Goal: Task Accomplishment & Management: Complete application form

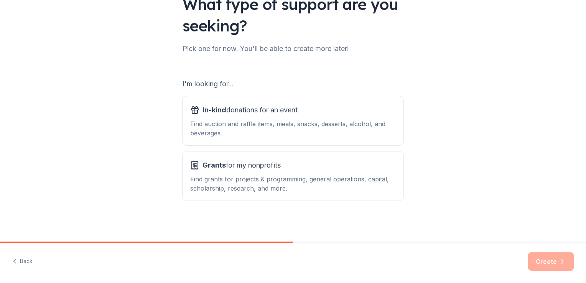
scroll to position [67, 0]
click at [249, 120] on div "Find auction and raffle items, meals, snacks, desserts, alcohol, and beverages." at bounding box center [293, 128] width 206 height 18
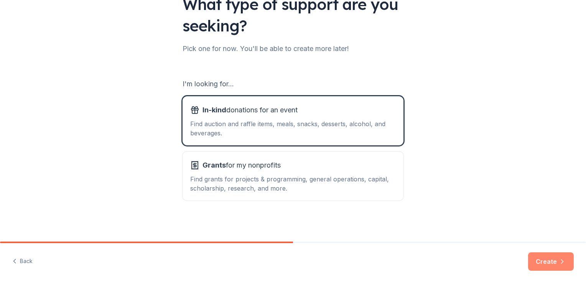
click at [552, 259] on button "Create" at bounding box center [551, 261] width 46 height 18
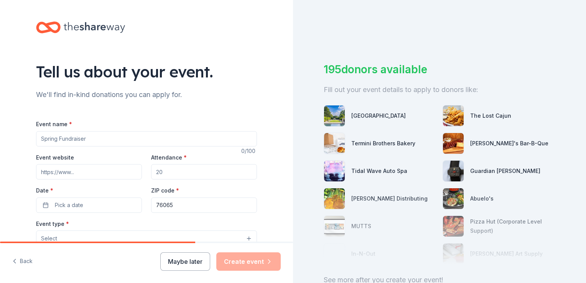
click at [38, 139] on input "Event name *" at bounding box center [146, 138] width 221 height 15
type input "Domestic Violence Walk"
click at [74, 172] on input "Event website" at bounding box center [89, 171] width 106 height 15
click at [65, 212] on button "Pick a date" at bounding box center [89, 204] width 106 height 15
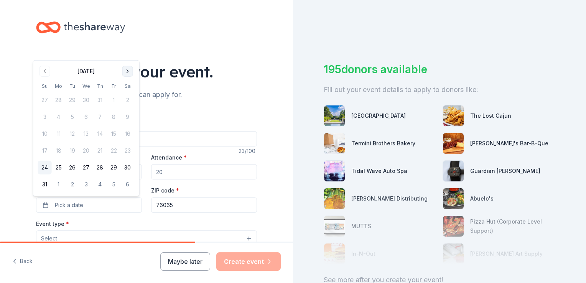
click at [127, 69] on button "Go to next month" at bounding box center [127, 71] width 11 height 11
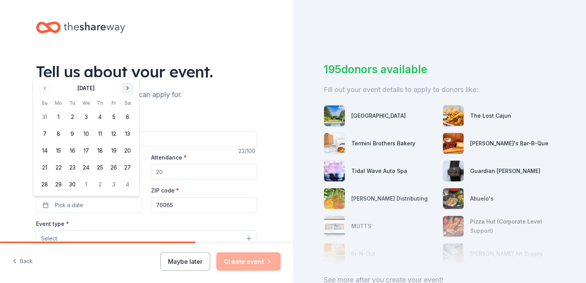
click at [127, 69] on div "Tell us about your event." at bounding box center [146, 71] width 221 height 21
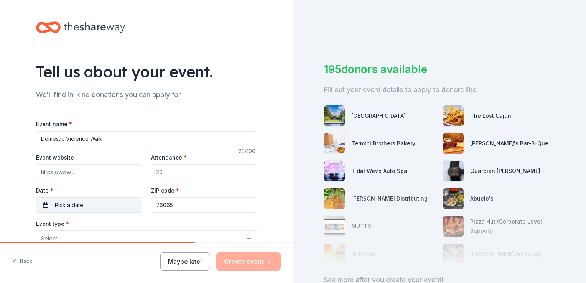
click at [68, 206] on span "Pick a date" at bounding box center [69, 205] width 28 height 9
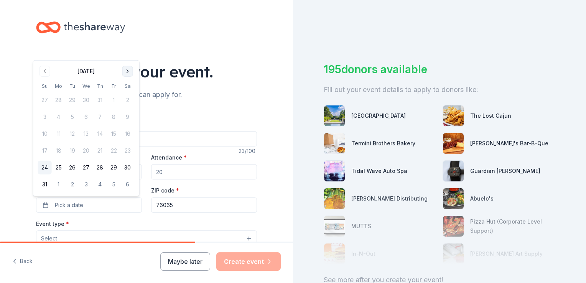
click at [132, 71] on button "Go to next month" at bounding box center [127, 71] width 11 height 11
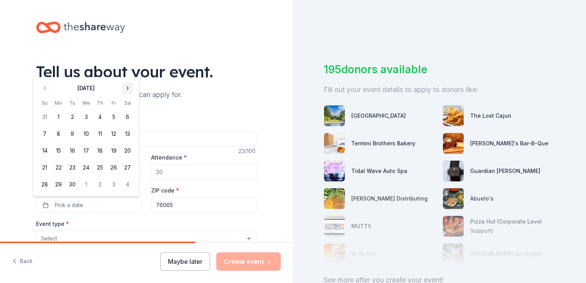
click at [132, 71] on div "Tell us about your event." at bounding box center [146, 71] width 221 height 21
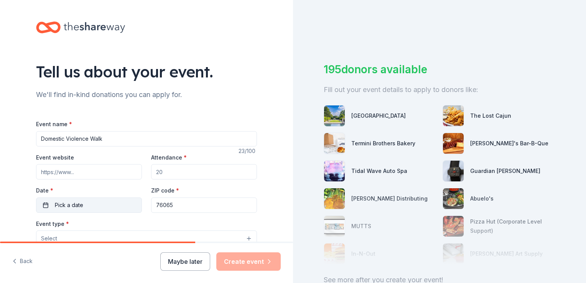
click at [66, 207] on span "Pick a date" at bounding box center [69, 205] width 28 height 9
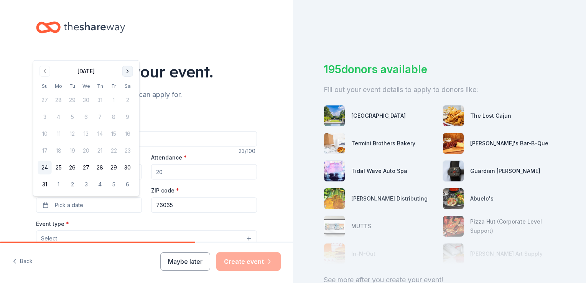
click at [124, 73] on button "Go to next month" at bounding box center [127, 71] width 11 height 11
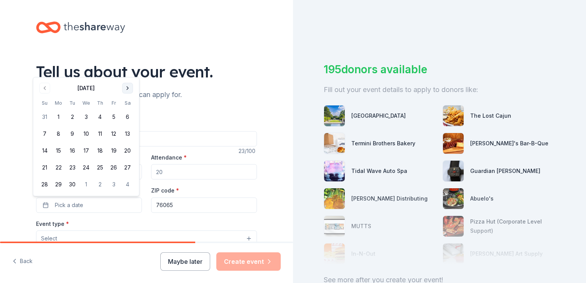
click at [127, 90] on button "Go to next month" at bounding box center [127, 88] width 11 height 11
click at [130, 134] on button "11" at bounding box center [128, 134] width 14 height 14
click at [128, 131] on button "11" at bounding box center [128, 134] width 14 height 14
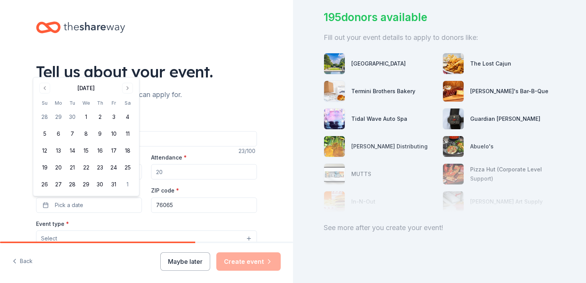
scroll to position [58, 0]
click at [127, 129] on button "11" at bounding box center [128, 134] width 14 height 14
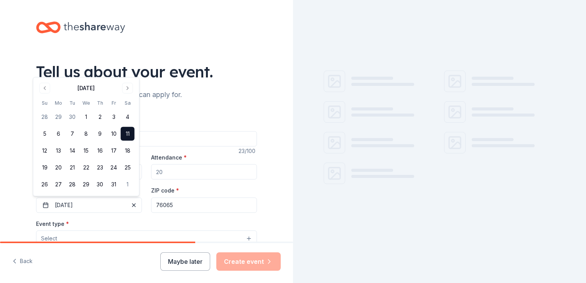
scroll to position [0, 0]
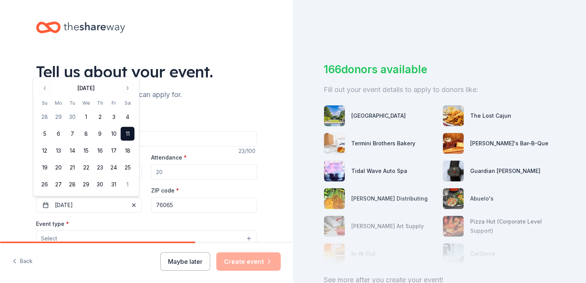
click at [204, 94] on div "We'll find in-kind donations you can apply for." at bounding box center [146, 95] width 221 height 12
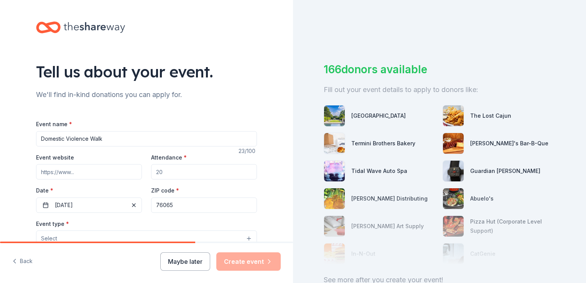
click at [169, 171] on input "Attendance *" at bounding box center [204, 171] width 106 height 15
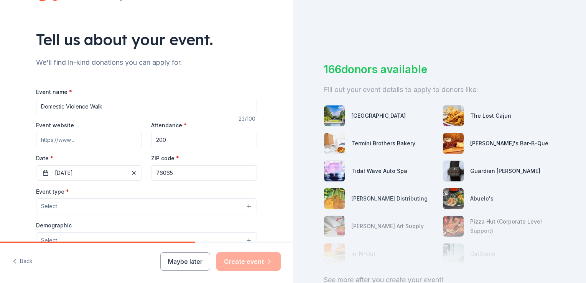
scroll to position [77, 0]
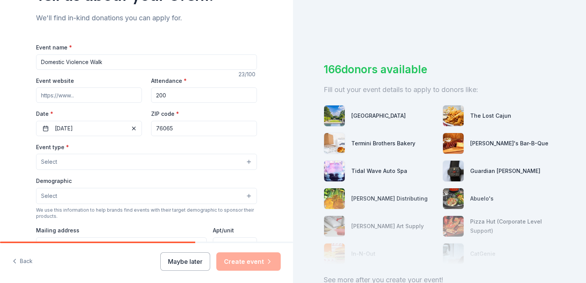
type input "200"
click at [71, 164] on button "Select" at bounding box center [146, 162] width 221 height 16
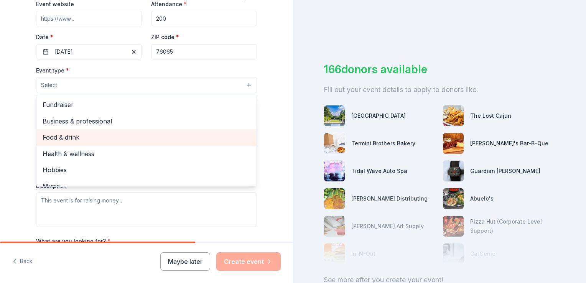
scroll to position [115, 0]
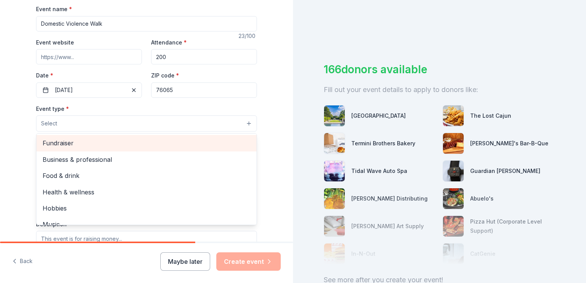
click at [85, 145] on span "Fundraiser" at bounding box center [147, 143] width 208 height 10
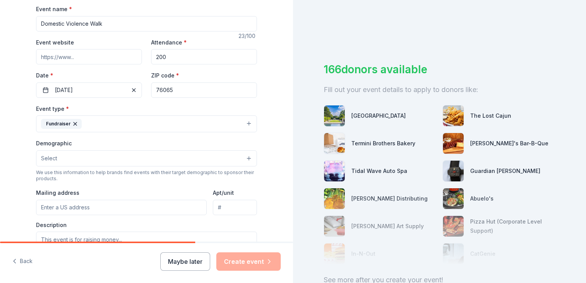
click at [100, 125] on button "Fundraiser" at bounding box center [146, 123] width 221 height 17
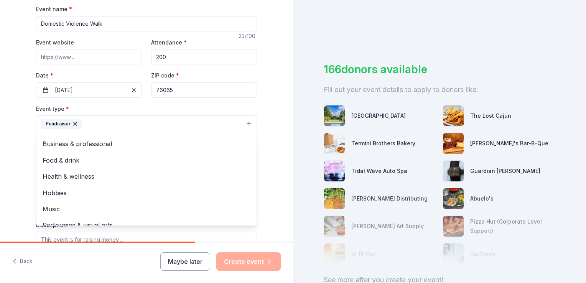
click at [100, 125] on button "Fundraiser" at bounding box center [146, 123] width 221 height 17
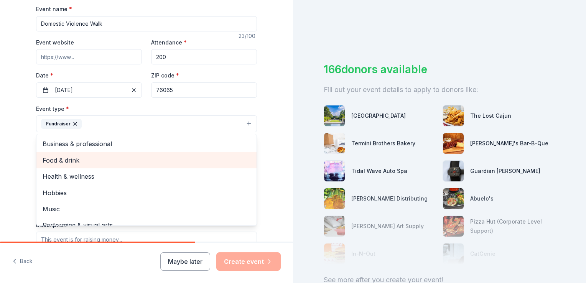
scroll to position [77, 0]
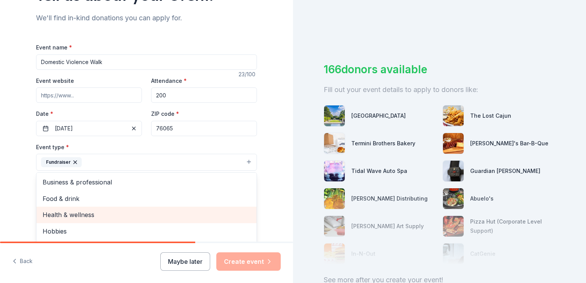
click at [77, 215] on span "Health & wellness" at bounding box center [147, 215] width 208 height 10
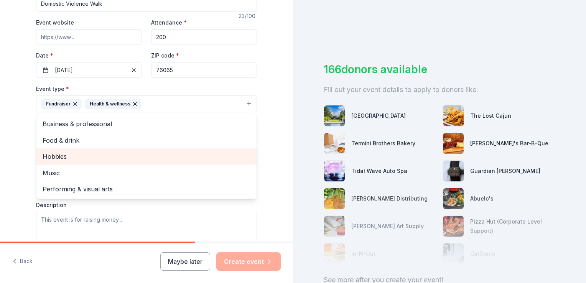
scroll to position [153, 0]
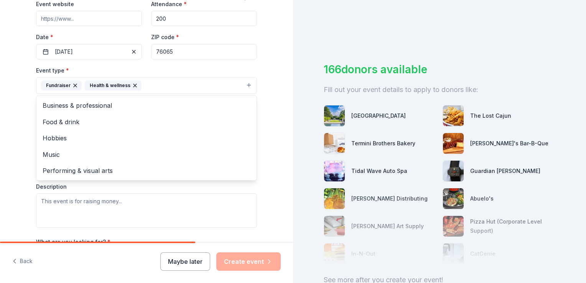
click at [131, 193] on div "Event type * Fundraiser Health & wellness Business & professional Food & drink …" at bounding box center [146, 147] width 221 height 162
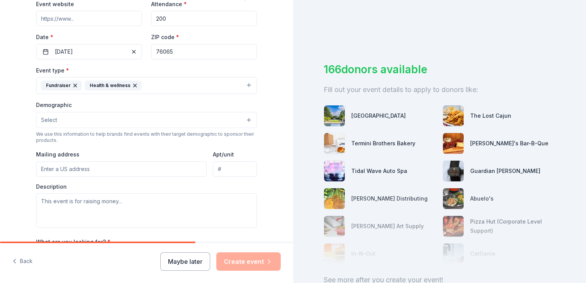
click at [72, 168] on input "Mailing address" at bounding box center [121, 168] width 171 height 15
click at [136, 165] on input "Mailing address" at bounding box center [121, 168] width 171 height 15
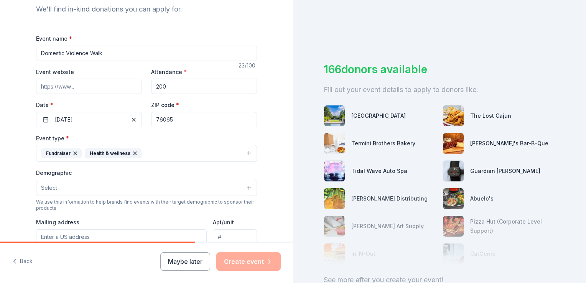
scroll to position [77, 0]
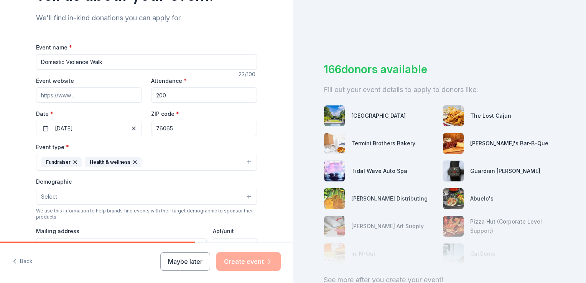
click at [79, 93] on input "Event website" at bounding box center [89, 94] width 106 height 15
click at [43, 196] on span "Select" at bounding box center [49, 196] width 16 height 9
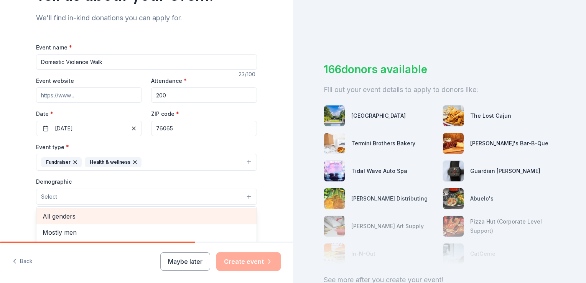
click at [65, 216] on span "All genders" at bounding box center [147, 216] width 208 height 10
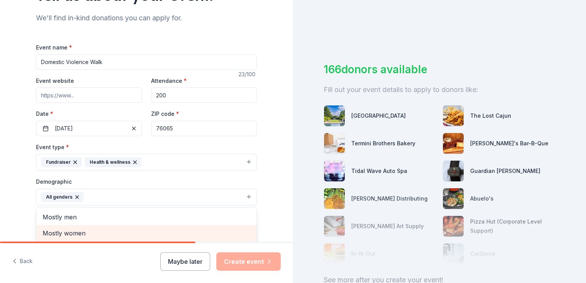
click at [69, 232] on span "Mostly women" at bounding box center [147, 233] width 208 height 10
click at [55, 235] on span "All ages" at bounding box center [147, 233] width 208 height 10
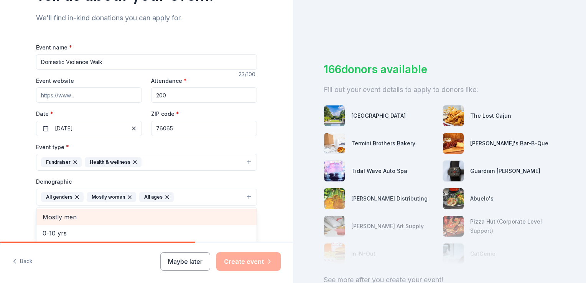
scroll to position [38, 0]
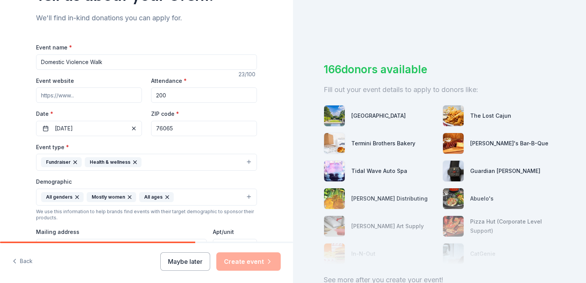
click at [166, 197] on icon "button" at bounding box center [167, 197] width 3 height 3
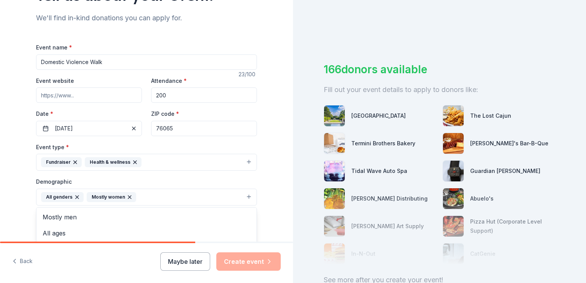
click at [143, 199] on button "All genders Mostly women" at bounding box center [146, 197] width 221 height 17
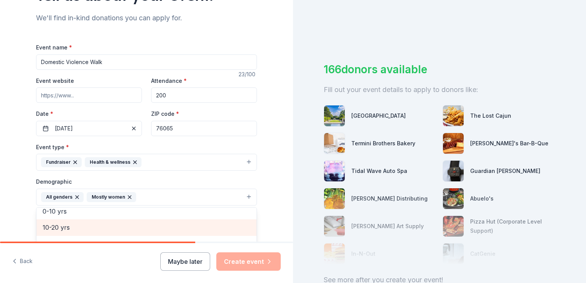
click at [54, 225] on span "10-20 yrs" at bounding box center [147, 227] width 208 height 10
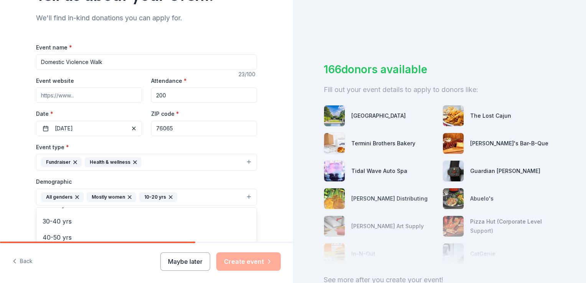
scroll to position [74, 0]
click at [168, 195] on icon "button" at bounding box center [171, 197] width 6 height 6
click at [148, 199] on button "All genders Mostly women" at bounding box center [146, 197] width 221 height 17
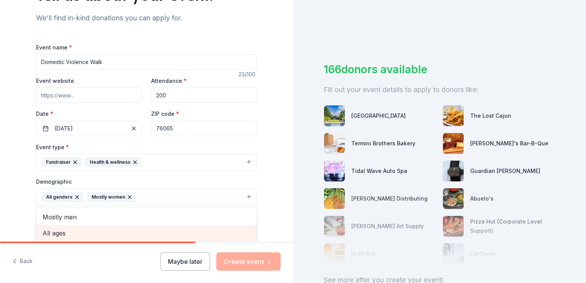
click at [59, 235] on span "All ages" at bounding box center [147, 233] width 208 height 10
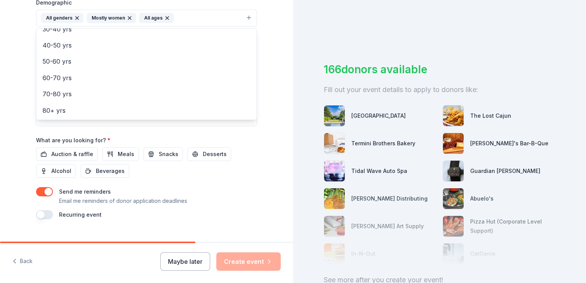
scroll to position [268, 0]
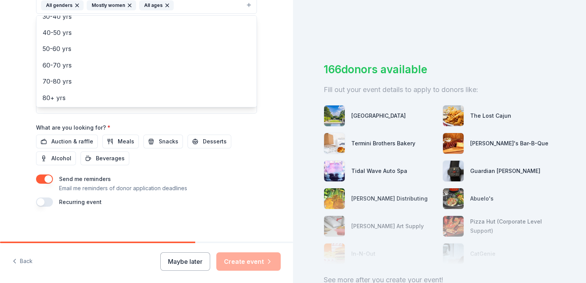
click at [164, 142] on div "Event name * Domestic Violence Walk 23 /100 Event website Attendance * 200 Date…" at bounding box center [146, 29] width 221 height 356
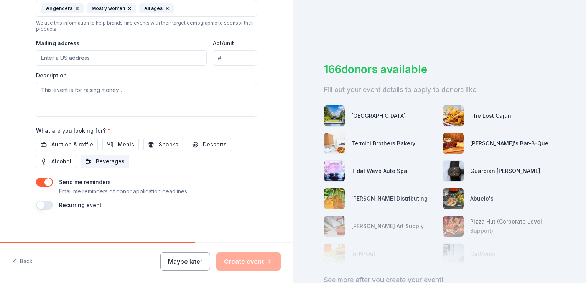
click at [103, 162] on span "Beverages" at bounding box center [110, 161] width 29 height 9
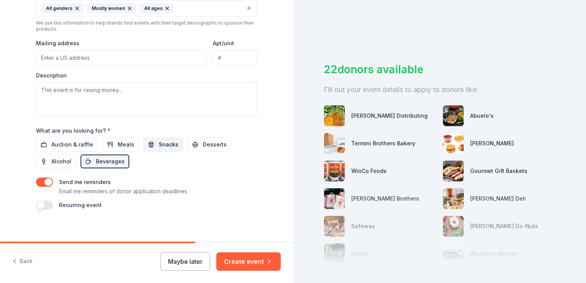
click at [159, 143] on span "Snacks" at bounding box center [169, 144] width 20 height 9
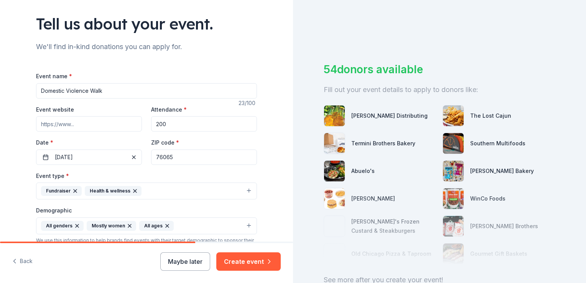
scroll to position [40, 0]
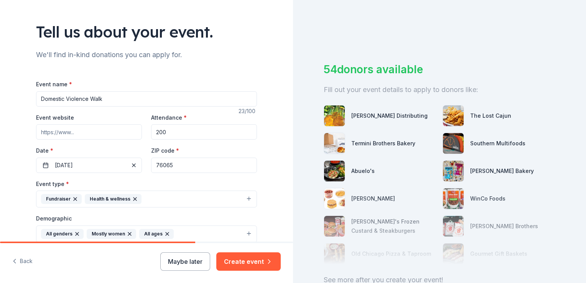
click at [48, 130] on input "Event website" at bounding box center [89, 131] width 106 height 15
paste input "https://www.zeffy.com/en-US/peer-to-peer/domestic-violence-awareness-walk."
type input "https://www.zeffy.com/en-US/peer-to-peer/domestic-violence-awareness-walk."
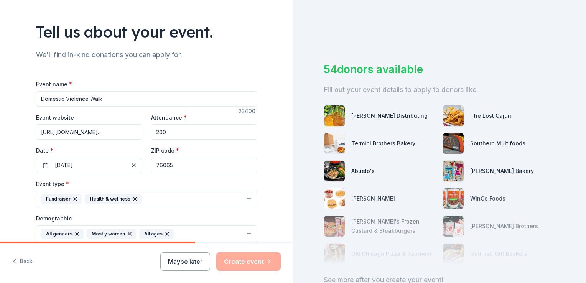
click at [268, 67] on div "Tell us about your event. We'll find in-kind donations you can apply for. Event…" at bounding box center [146, 216] width 293 height 512
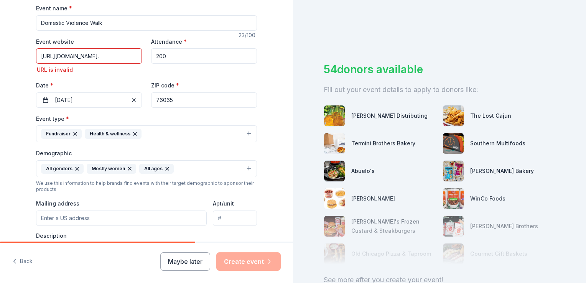
scroll to position [117, 0]
click at [85, 220] on input "Mailing address" at bounding box center [121, 217] width 171 height 15
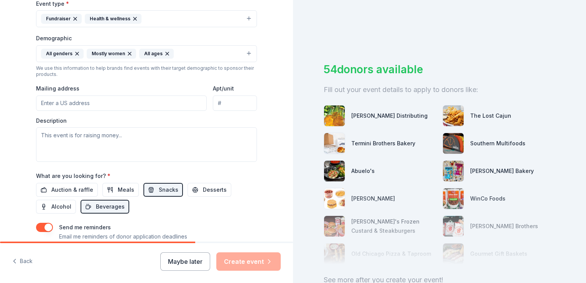
scroll to position [232, 0]
click at [39, 99] on input "Mailing address" at bounding box center [121, 102] width 171 height 15
paste input "Zeta Phi Beta Sorority, Inc. Upsilon Nu Zeta P.O. Box 563 ​Lancaster, TX 75146-…"
type input "Zeta Phi Beta Sorority, Inc. Upsilon Nu Zeta P.O. Box 563 ​Lancaster, TX 75146"
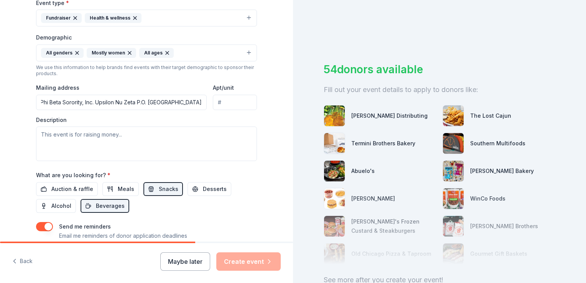
scroll to position [0, 0]
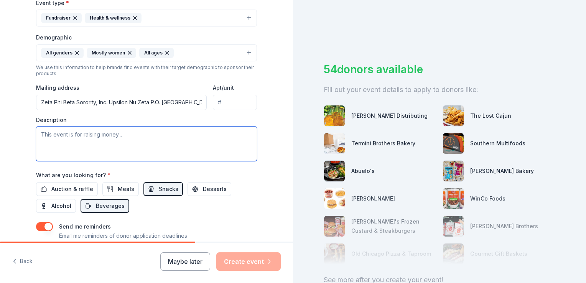
click at [39, 133] on textarea at bounding box center [146, 144] width 221 height 35
paste textarea "On behalf of Zeta Phi Beta Sorority, Incorporated – Upsilon Nu Zeta Chapter, in…"
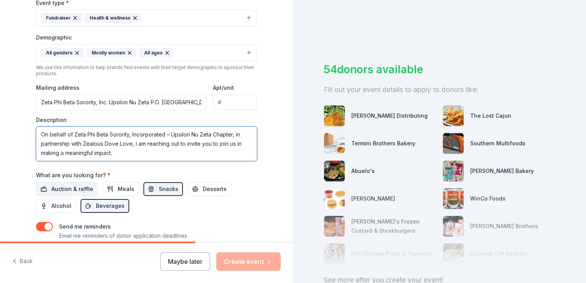
scroll to position [152, 0]
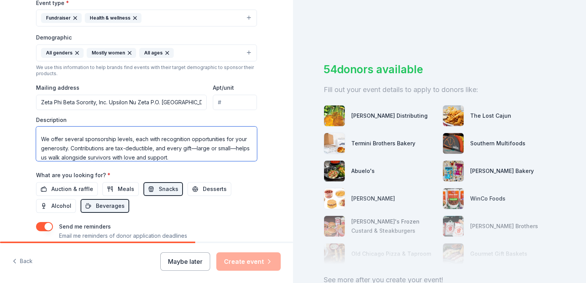
click at [46, 128] on textarea "On behalf of Zeta Phi Beta Sorority, Incorporated – Upsilon Nu Zeta Chapter, in…" at bounding box center [146, 144] width 221 height 35
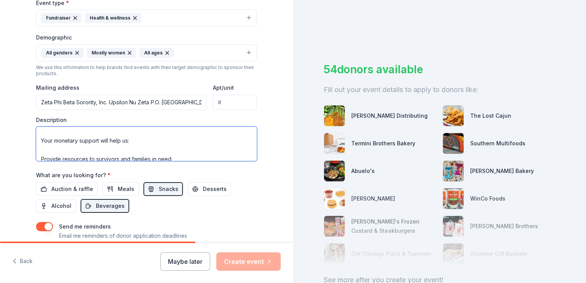
scroll to position [38, 0]
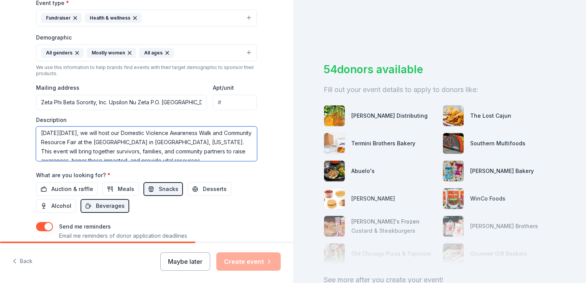
click at [222, 158] on textarea "On behalf of Zeta Phi Beta Sorority, Incorporated – Upsilon Nu Zeta Chapter, in…" at bounding box center [146, 144] width 221 height 35
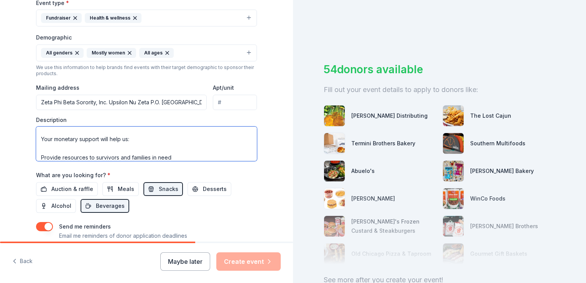
scroll to position [89, 0]
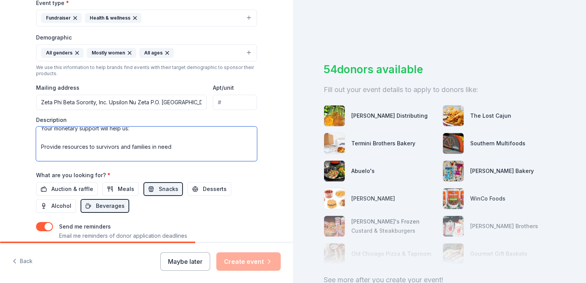
click at [177, 148] on textarea "On behalf of Zeta Phi Beta Sorority, Incorporated – Upsilon Nu Zeta Chapter, in…" at bounding box center [146, 144] width 221 height 35
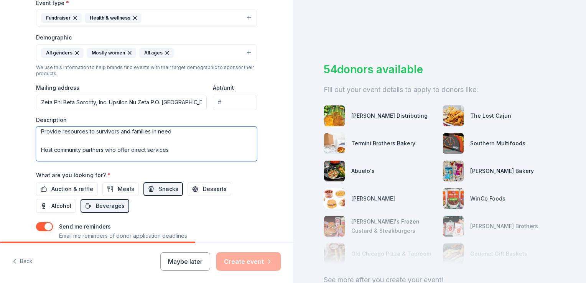
click at [46, 141] on textarea "On behalf of Zeta Phi Beta Sorority, Incorporated – Upsilon Nu Zeta Chapter, in…" at bounding box center [146, 144] width 221 height 35
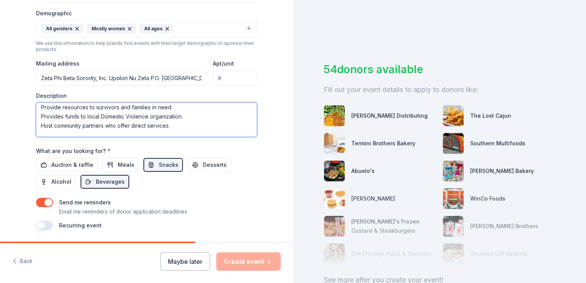
scroll to position [281, 0]
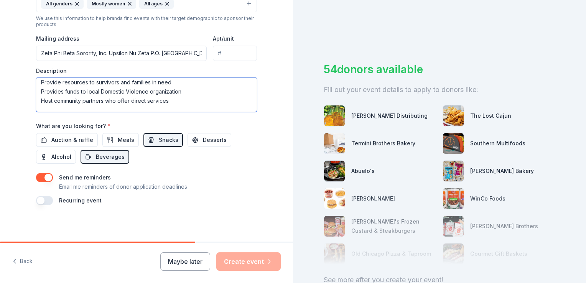
type textarea "On behalf of Zeta Phi Beta Sorority, Incorporated – Upsilon Nu Zeta Chapter, in…"
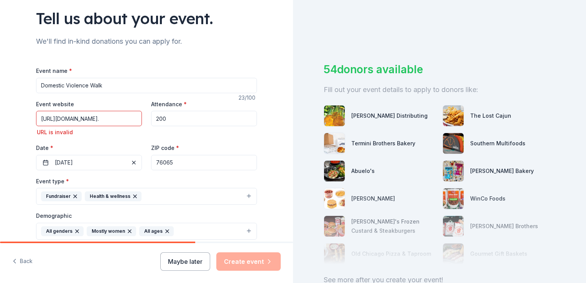
scroll to position [51, 0]
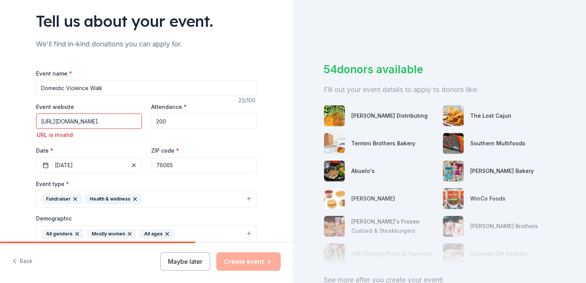
click at [55, 119] on input "https://www.zeffy.com/en-US/peer-to-peer/domestic-violence-awareness-walk." at bounding box center [89, 120] width 106 height 15
click at [56, 120] on input "https://www.zeffy.com/en-US/peer-to-peer/domestic-violence-awareness-walk." at bounding box center [89, 120] width 106 height 15
click at [36, 135] on div "URL is invalid" at bounding box center [89, 134] width 106 height 9
drag, startPoint x: 36, startPoint y: 123, endPoint x: 152, endPoint y: 120, distance: 116.2
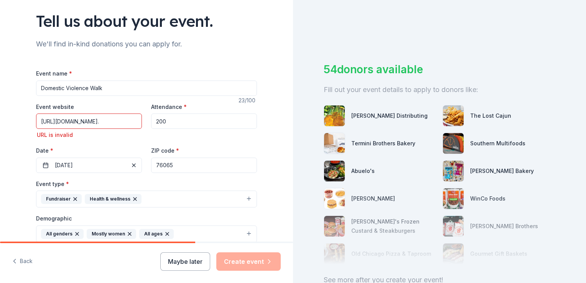
click at [152, 120] on div "Event website https://www.zeffy.com/en-US/peer-to-peer/domestic-violence-awaren…" at bounding box center [146, 137] width 221 height 71
click at [64, 122] on input "https://www.zeffy.com/en-US/peer-to-peer/domestic-violence-awareness-walk." at bounding box center [89, 120] width 106 height 15
click at [135, 121] on input "https://www.zeffy.com/en-US/peer-to-peer/domestic-violence-awareness-walk." at bounding box center [89, 120] width 106 height 15
type input "https://www.zeffy.com/en-US/peer-to-peer/domestic-violence-awareness-walk"
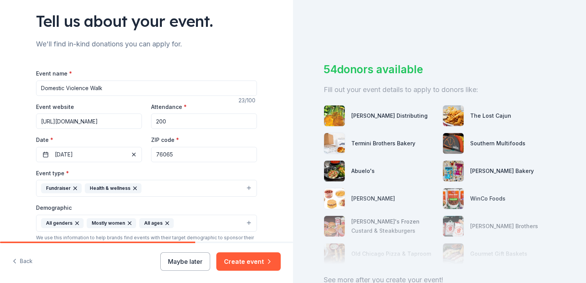
scroll to position [0, 0]
click at [121, 147] on div "Date * 10/11/2025" at bounding box center [89, 148] width 106 height 27
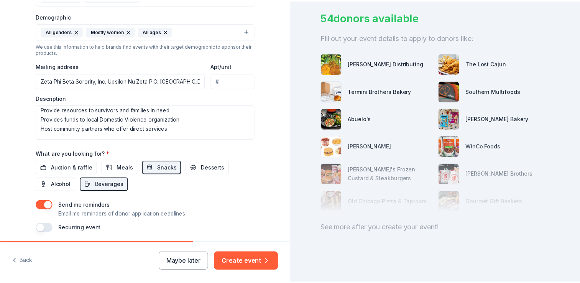
scroll to position [58, 0]
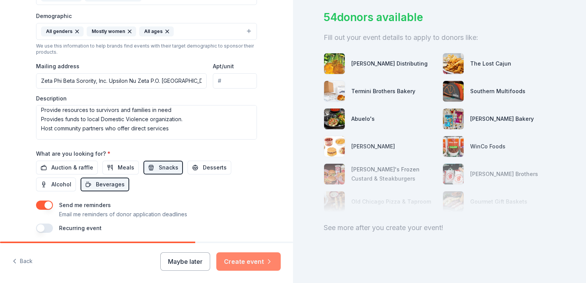
click at [245, 261] on button "Create event" at bounding box center [248, 261] width 64 height 18
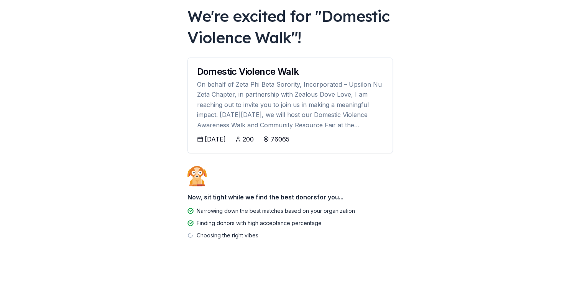
scroll to position [51, 0]
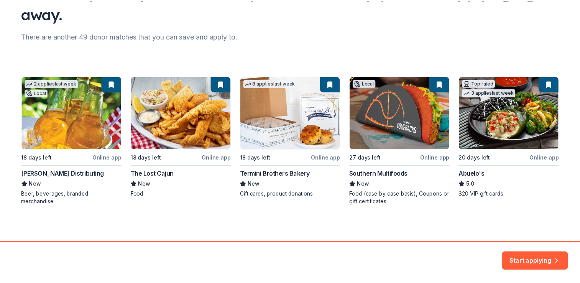
scroll to position [81, 0]
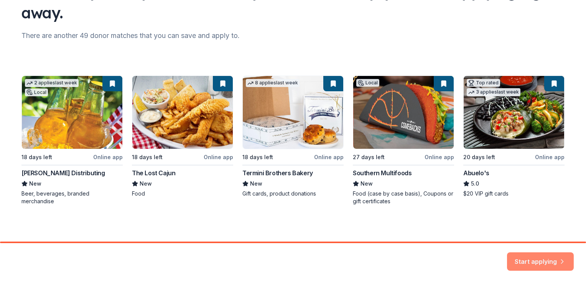
click at [539, 256] on button "Start applying" at bounding box center [540, 257] width 67 height 18
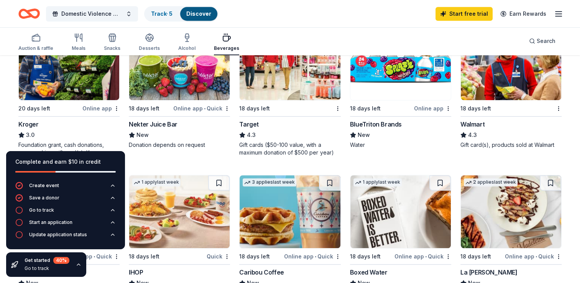
scroll to position [422, 0]
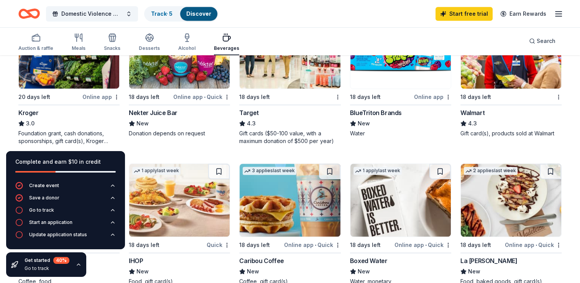
click at [73, 131] on div "Foundation grant, cash donations, sponsorships, gift card(s), Kroger products" at bounding box center [68, 137] width 101 height 15
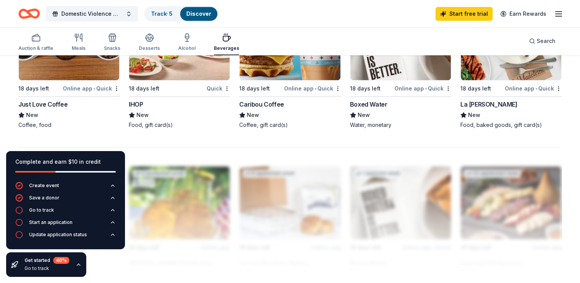
scroll to position [575, 0]
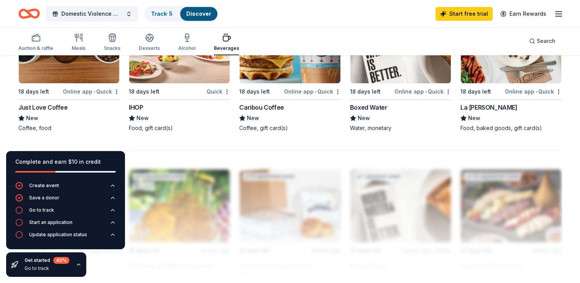
click at [222, 43] on div "Beverages" at bounding box center [226, 42] width 25 height 18
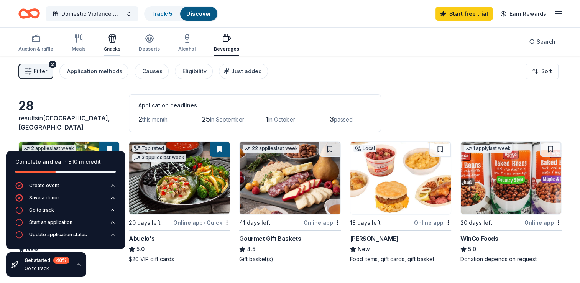
click at [108, 40] on icon "button" at bounding box center [112, 38] width 9 height 9
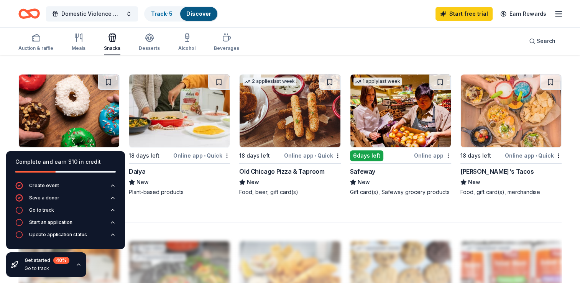
scroll to position [488, 0]
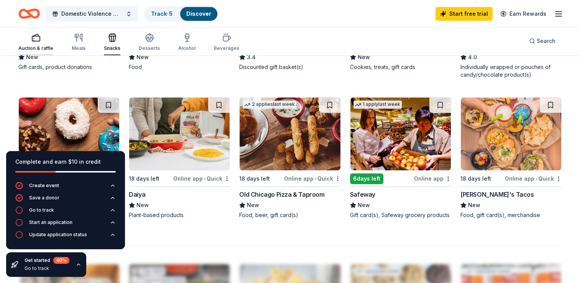
click at [33, 42] on icon "button" at bounding box center [35, 37] width 9 height 9
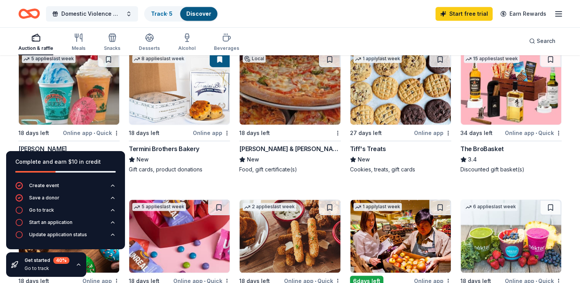
scroll to position [307, 0]
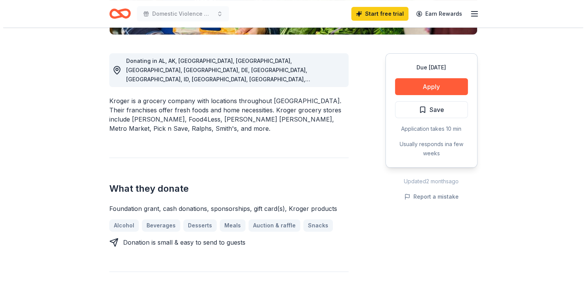
scroll to position [192, 0]
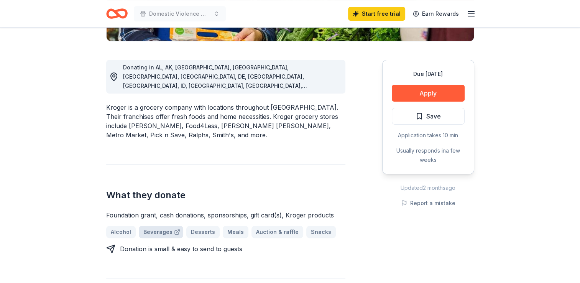
click at [160, 226] on link "Beverages" at bounding box center [161, 232] width 44 height 12
click at [426, 93] on button "Apply" at bounding box center [428, 93] width 73 height 17
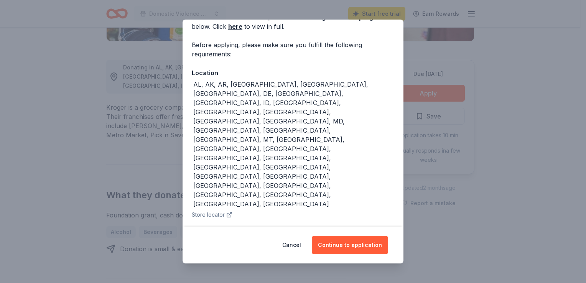
scroll to position [45, 0]
click at [344, 242] on button "Continue to application" at bounding box center [350, 245] width 76 height 18
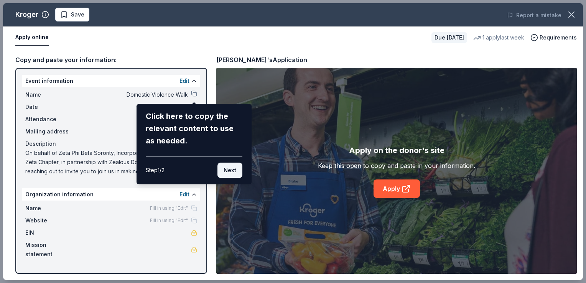
click at [235, 171] on button "Next" at bounding box center [229, 170] width 25 height 15
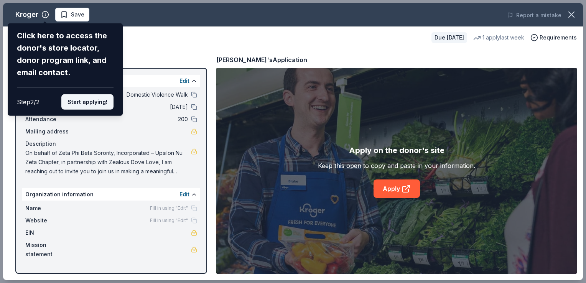
click at [92, 102] on button "Start applying!" at bounding box center [87, 101] width 52 height 15
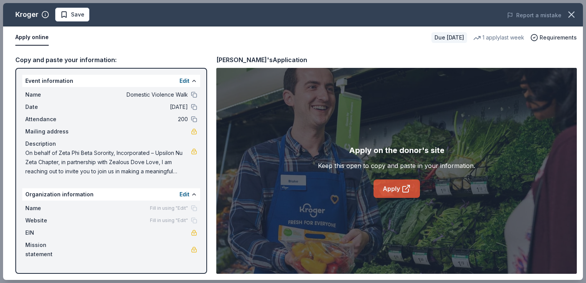
click at [389, 192] on link "Apply" at bounding box center [396, 188] width 46 height 18
click at [193, 193] on button at bounding box center [194, 194] width 6 height 6
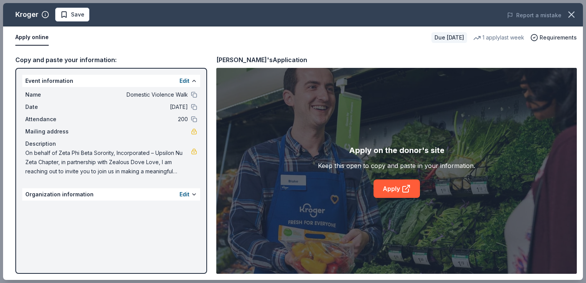
click at [190, 196] on div "Edit" at bounding box center [188, 194] width 18 height 9
click at [192, 192] on button at bounding box center [194, 194] width 6 height 6
click at [25, 35] on button "Apply online" at bounding box center [31, 38] width 33 height 16
click at [33, 38] on button "Apply online" at bounding box center [31, 38] width 33 height 16
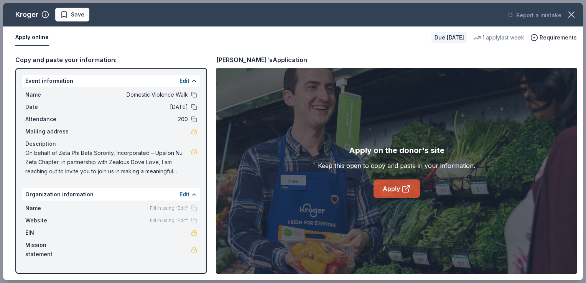
click at [393, 191] on link "Apply" at bounding box center [396, 188] width 46 height 18
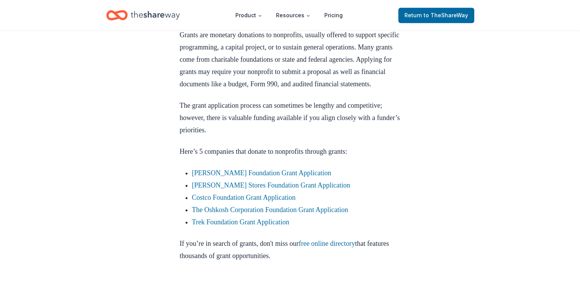
scroll to position [843, 0]
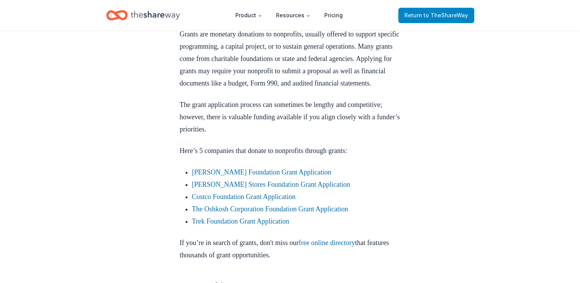
click at [442, 15] on span "to TheShareWay" at bounding box center [446, 15] width 44 height 7
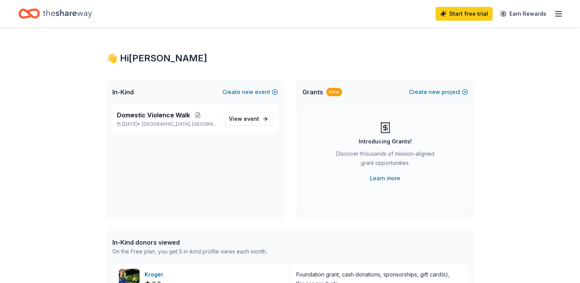
click at [58, 11] on icon "Home" at bounding box center [67, 14] width 49 height 16
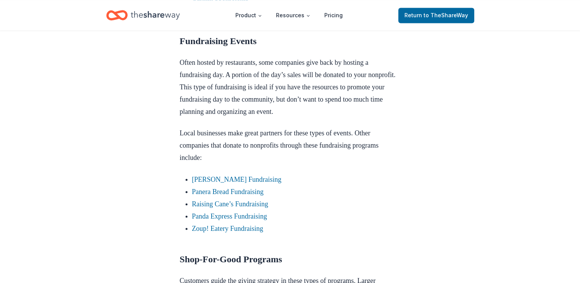
scroll to position [1265, 0]
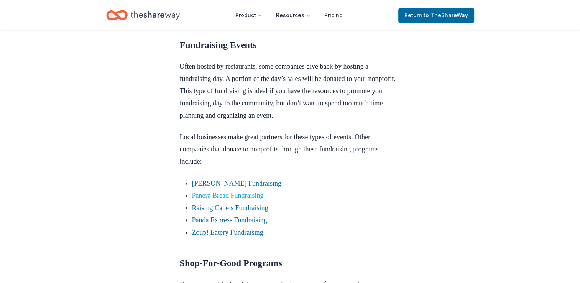
click at [246, 199] on link "Panera Bread Fundraising" at bounding box center [228, 195] width 72 height 8
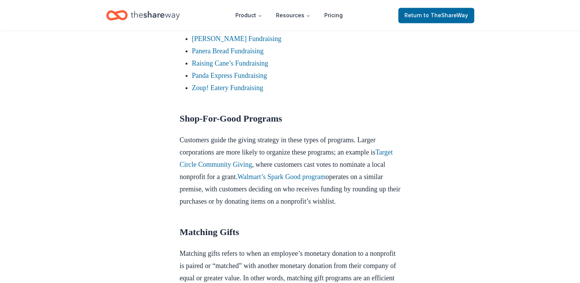
scroll to position [1457, 0]
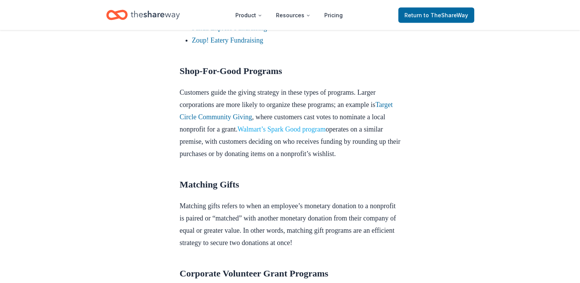
click at [326, 133] on link "Walmart’s Spark Good program" at bounding box center [281, 129] width 88 height 8
